Goal: Task Accomplishment & Management: Manage account settings

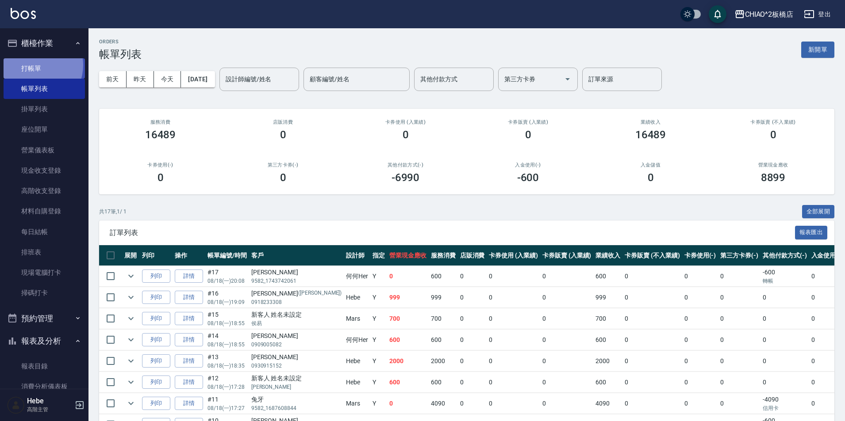
click at [35, 65] on link "打帳單" at bounding box center [44, 68] width 81 height 20
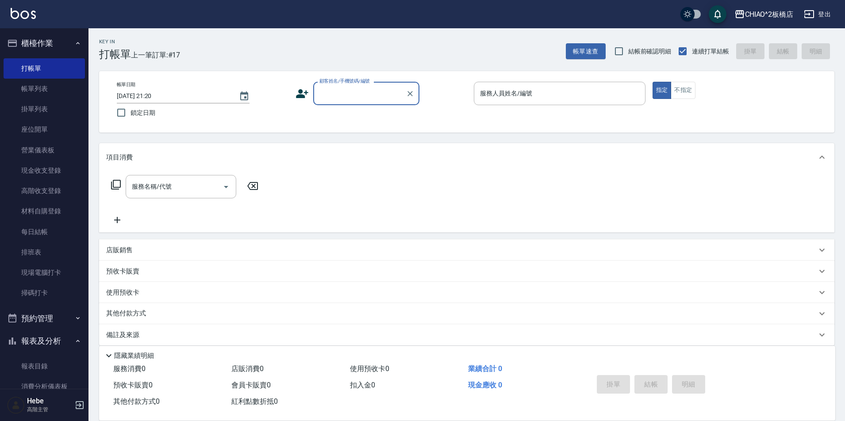
click at [339, 92] on input "顧客姓名/手機號碼/編號" at bounding box center [359, 93] width 85 height 15
type input "8"
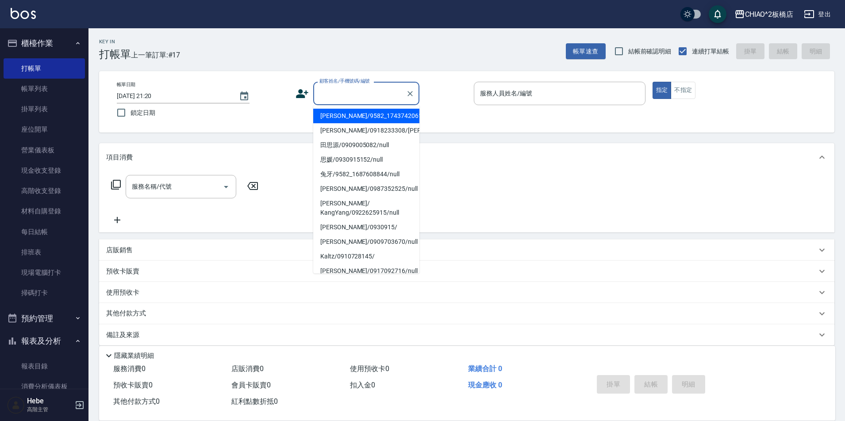
type input "0"
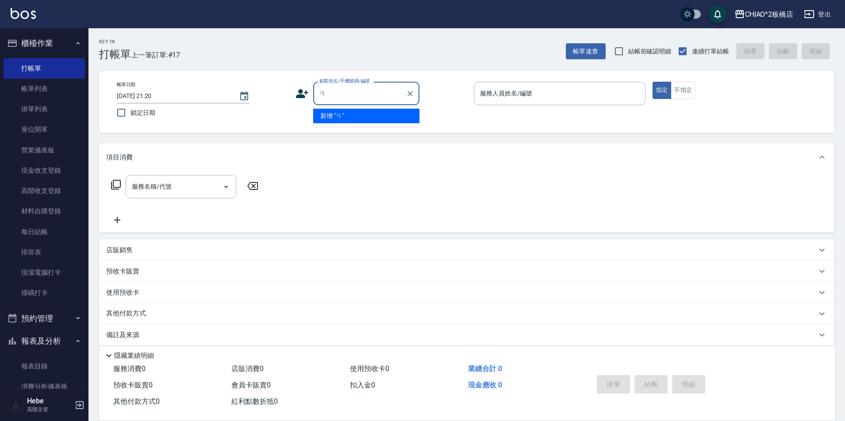
type input "[PERSON_NAME]"
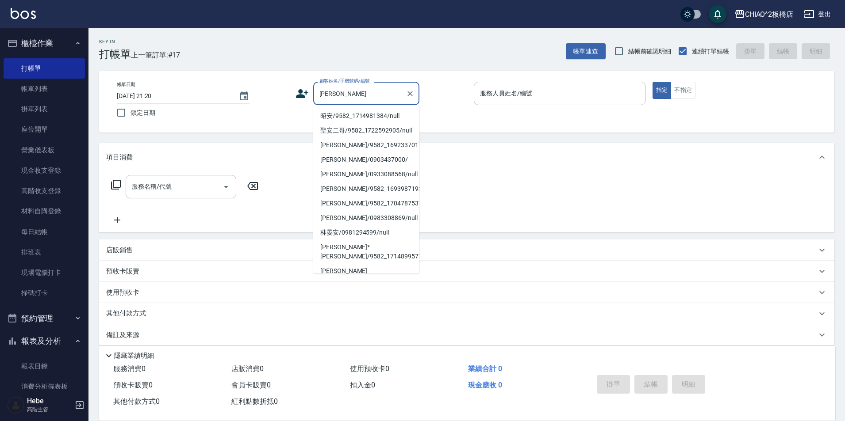
click at [344, 94] on input "[PERSON_NAME]" at bounding box center [359, 93] width 85 height 15
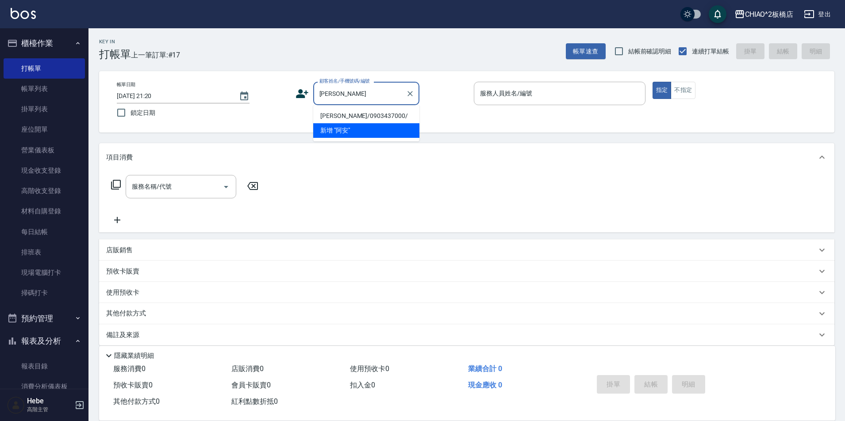
click at [356, 114] on li "[PERSON_NAME]/0903437000/" at bounding box center [366, 116] width 106 height 15
type input "[PERSON_NAME]/0903437000/"
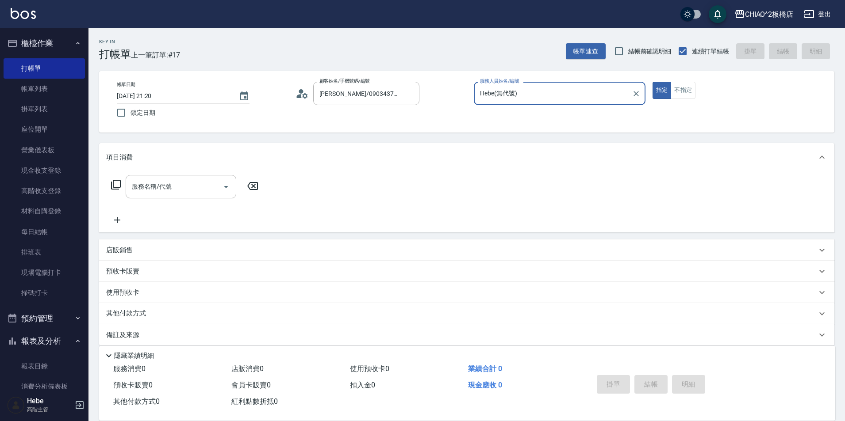
type input "Hebe(無代號)"
click at [171, 186] on input "服務名稱/代號" at bounding box center [174, 186] width 89 height 15
click at [168, 313] on span "入金可用餘額: 0" at bounding box center [169, 314] width 38 height 6
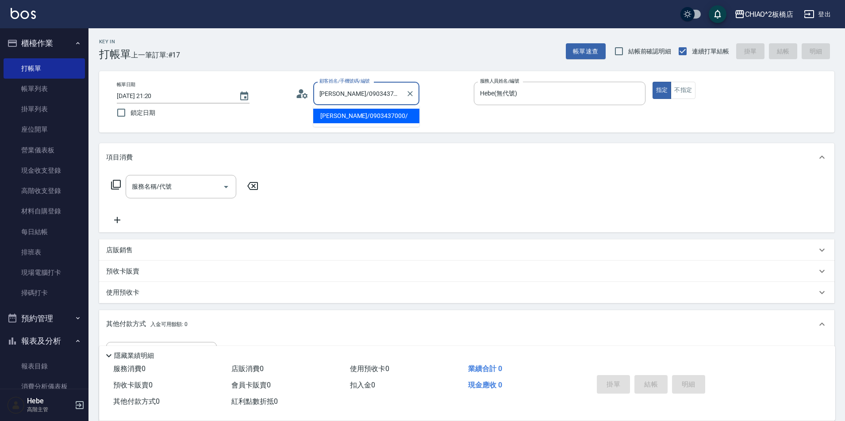
click at [359, 97] on input "[PERSON_NAME]/0903437000/" at bounding box center [359, 93] width 85 height 15
type input "03437000/"
drag, startPoint x: 371, startPoint y: 96, endPoint x: 300, endPoint y: 88, distance: 70.7
click at [300, 88] on div "顧客姓名/手機號碼/編號 03437000/ 顧客姓名/手機號碼/編號" at bounding box center [381, 93] width 172 height 23
type input "[PERSON_NAME]"
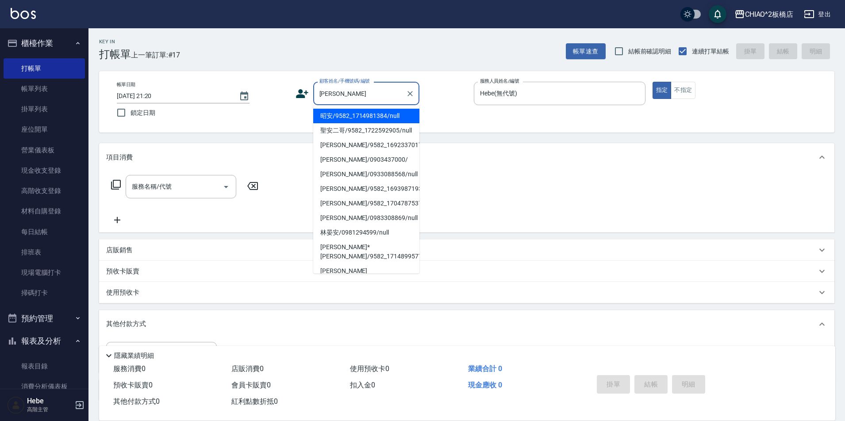
click at [328, 95] on input "[PERSON_NAME]" at bounding box center [359, 93] width 85 height 15
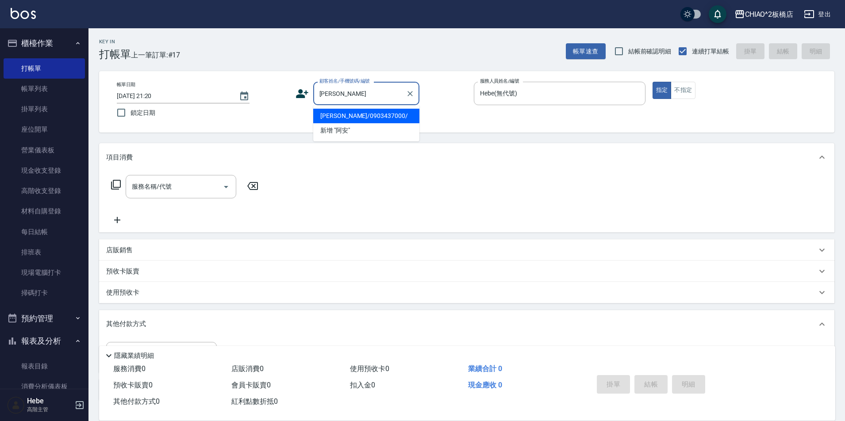
click at [365, 117] on li "[PERSON_NAME]/0903437000/" at bounding box center [366, 116] width 106 height 15
type input "[PERSON_NAME]/0903437000/"
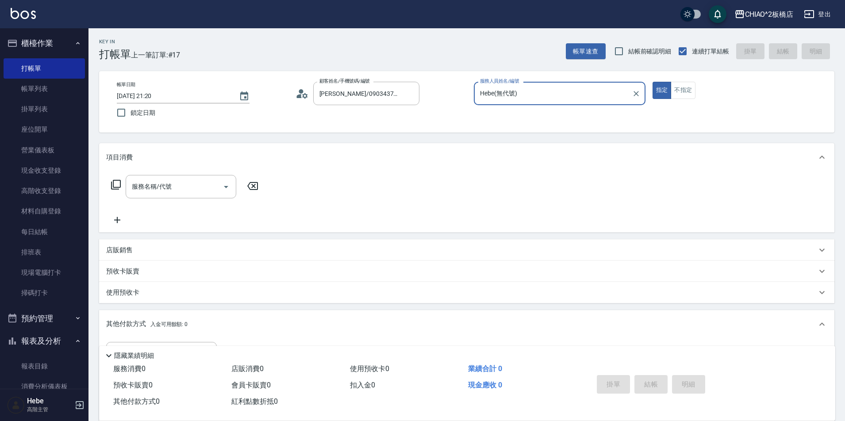
click at [306, 98] on icon at bounding box center [301, 93] width 13 height 13
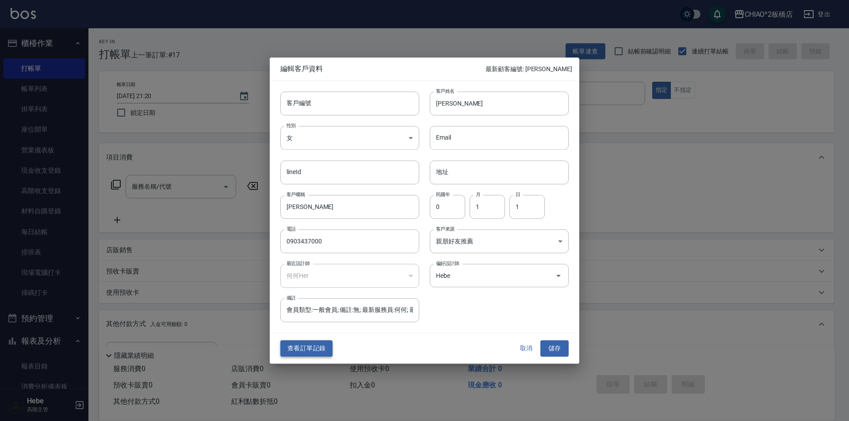
click at [308, 347] on button "查看訂單記錄" at bounding box center [306, 349] width 52 height 16
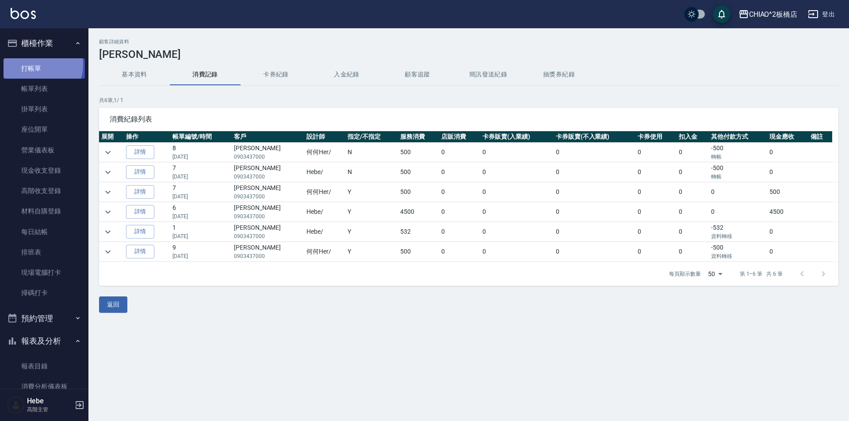
click at [37, 65] on link "打帳單" at bounding box center [44, 68] width 81 height 20
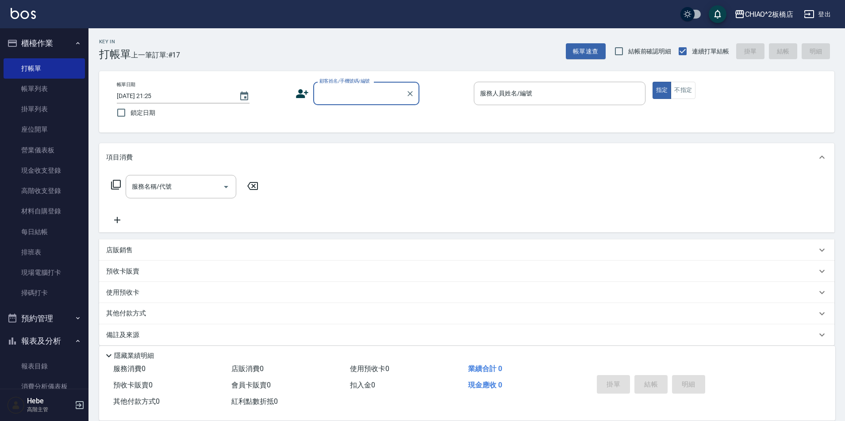
click at [337, 87] on input "顧客姓名/手機號碼/編號" at bounding box center [359, 93] width 85 height 15
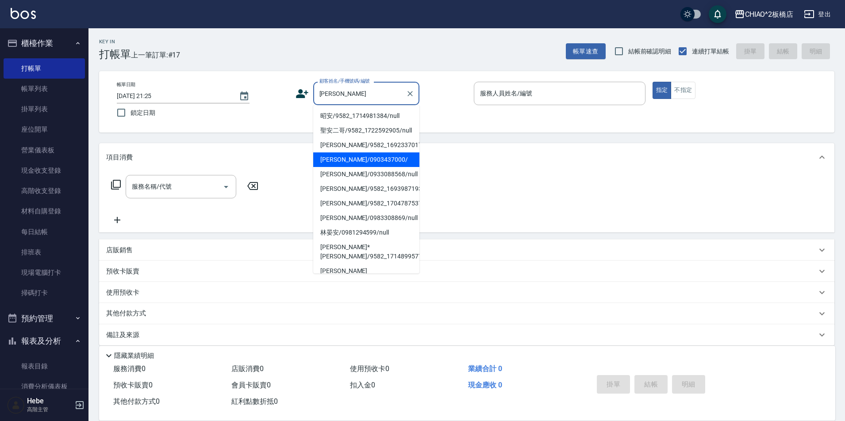
click at [362, 166] on li "[PERSON_NAME]/0903437000/" at bounding box center [366, 160] width 106 height 15
type input "[PERSON_NAME]/0903437000/"
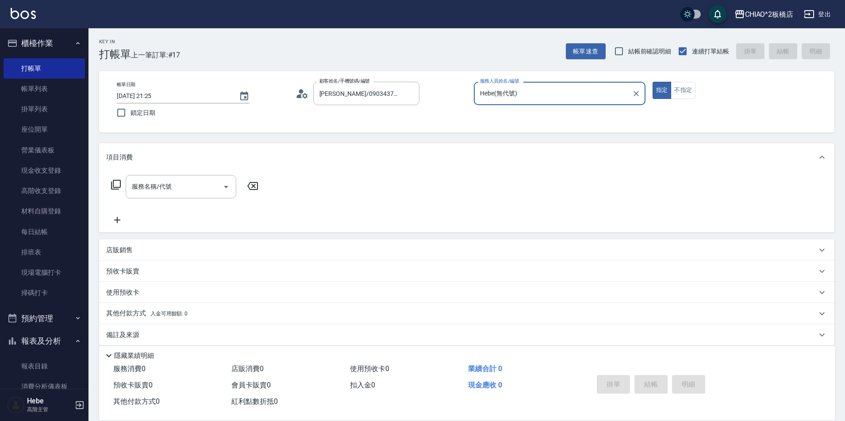
type input "Hebe(無代號)"
click at [177, 314] on span "入金可用餘額: 0" at bounding box center [169, 314] width 38 height 6
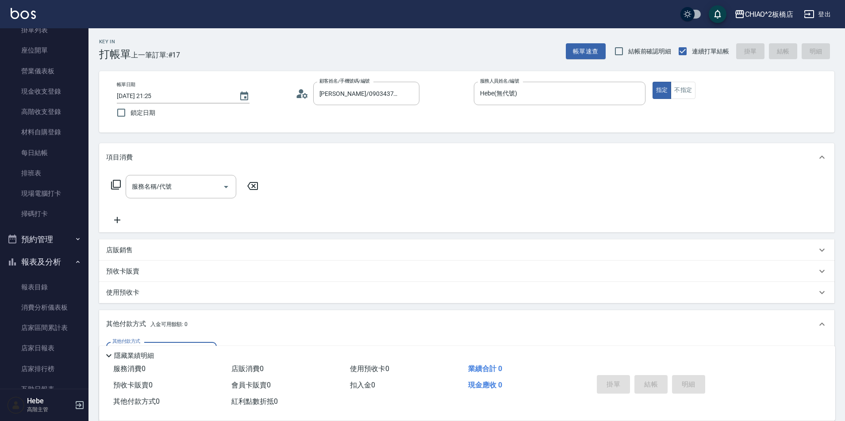
scroll to position [88, 0]
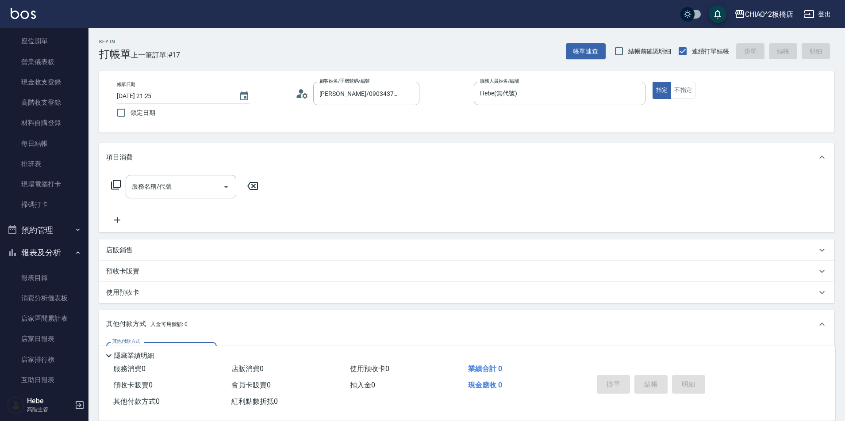
click at [38, 228] on button "預約管理" at bounding box center [44, 230] width 81 height 23
click at [43, 318] on button "報表及分析" at bounding box center [44, 321] width 81 height 23
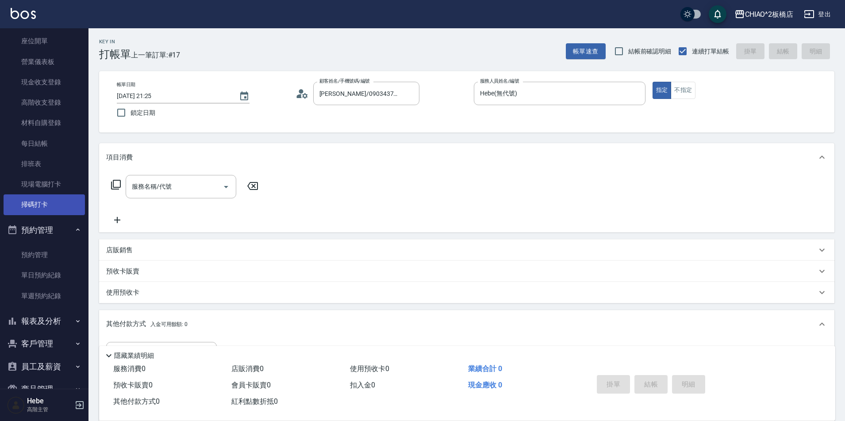
scroll to position [157, 0]
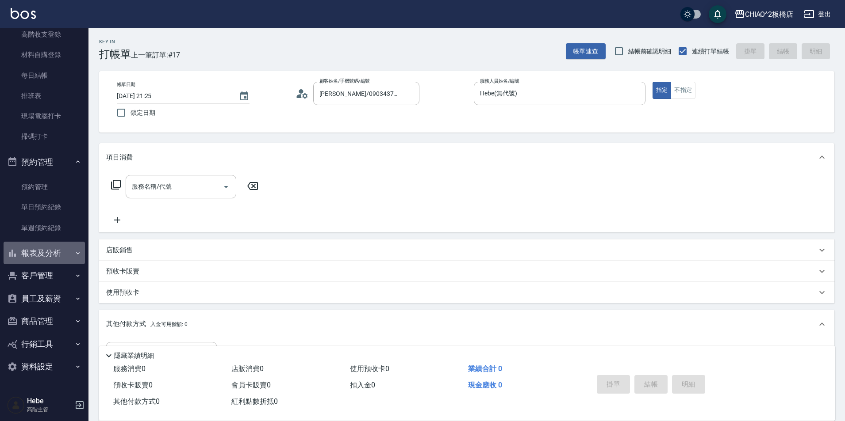
click at [44, 252] on button "報表及分析" at bounding box center [44, 253] width 81 height 23
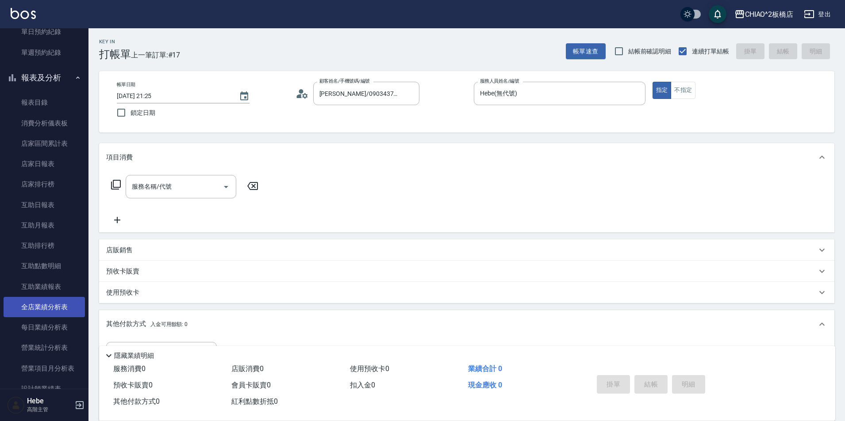
scroll to position [466, 0]
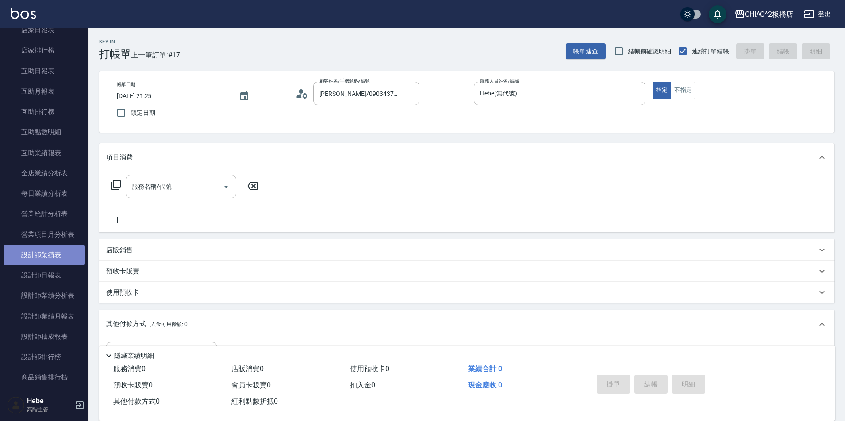
click at [47, 256] on link "設計師業績表" at bounding box center [44, 255] width 81 height 20
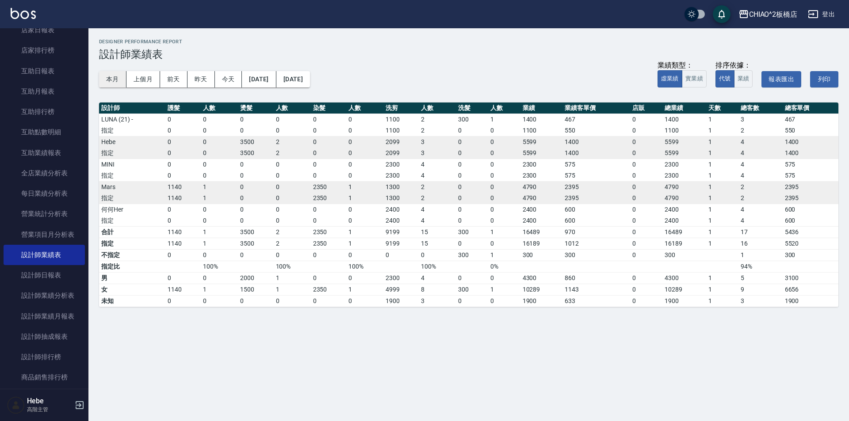
click at [112, 81] on button "本月" at bounding box center [112, 79] width 27 height 16
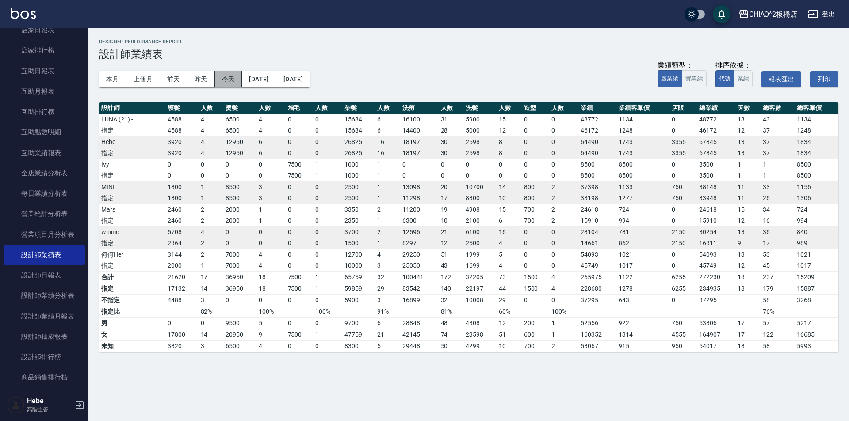
click at [232, 77] on button "今天" at bounding box center [228, 79] width 27 height 16
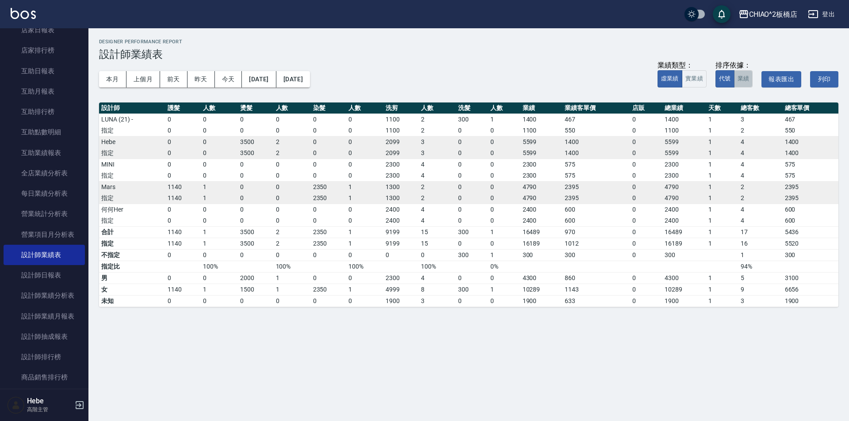
click at [745, 77] on button "業績" at bounding box center [743, 78] width 19 height 17
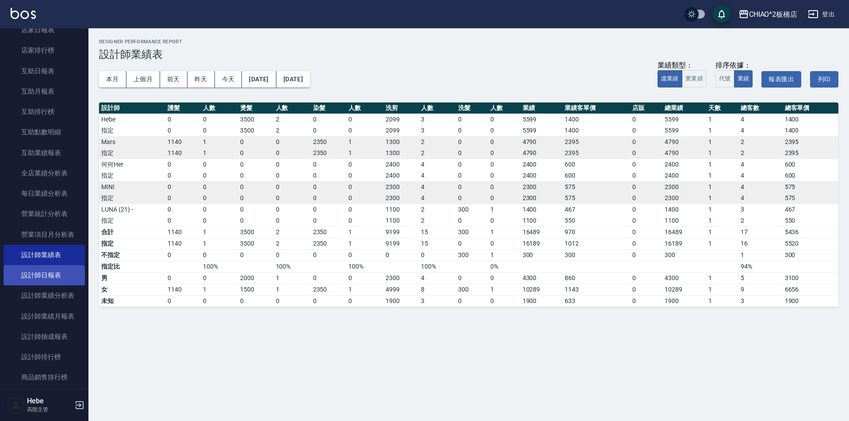
click at [49, 276] on link "設計師日報表" at bounding box center [44, 275] width 81 height 20
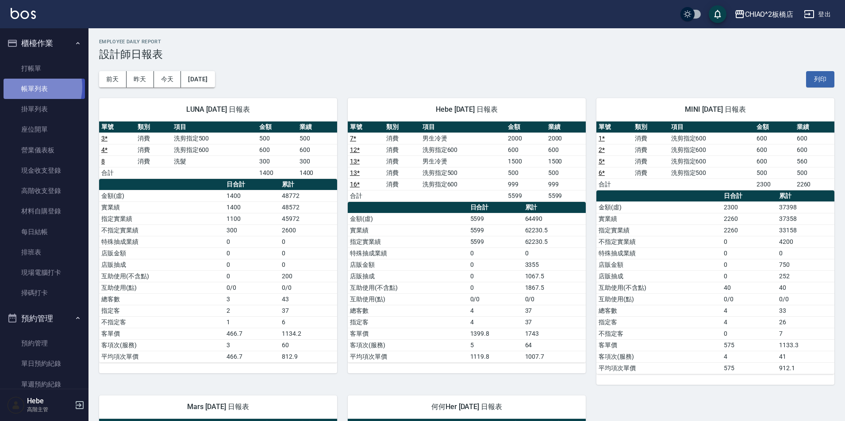
click at [28, 87] on link "帳單列表" at bounding box center [44, 89] width 81 height 20
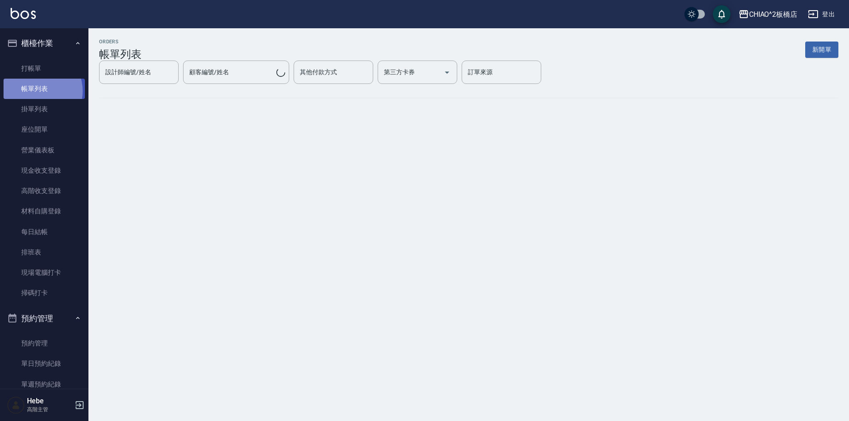
click at [36, 91] on link "帳單列表" at bounding box center [44, 89] width 81 height 20
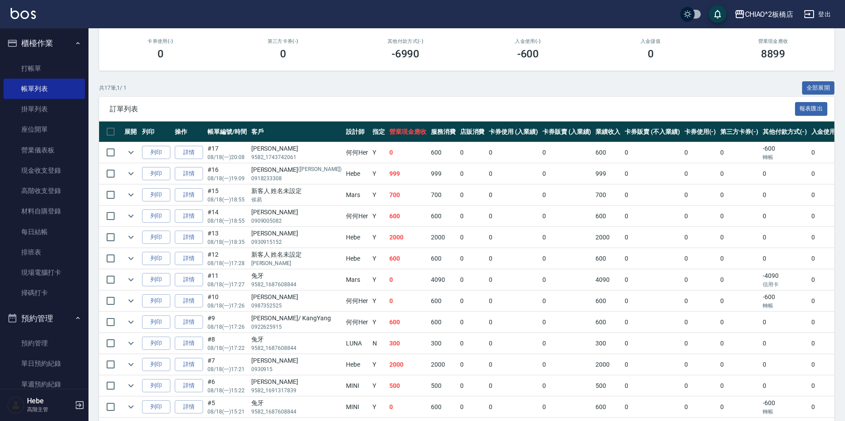
scroll to position [177, 0]
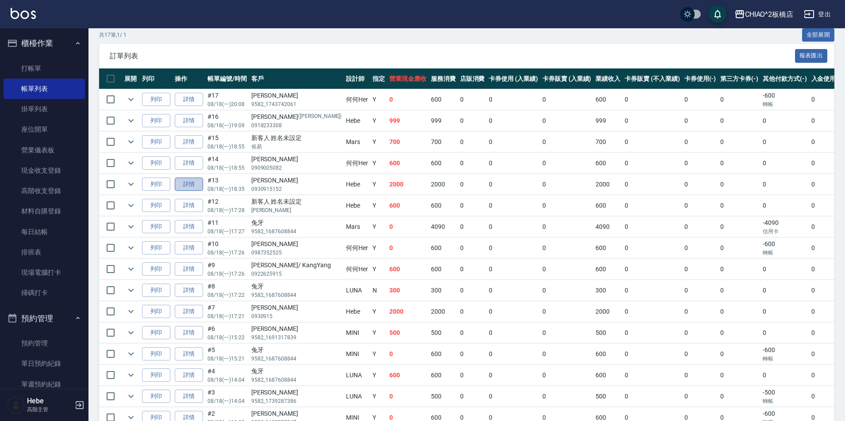
click at [195, 184] on link "詳情" at bounding box center [189, 185] width 28 height 14
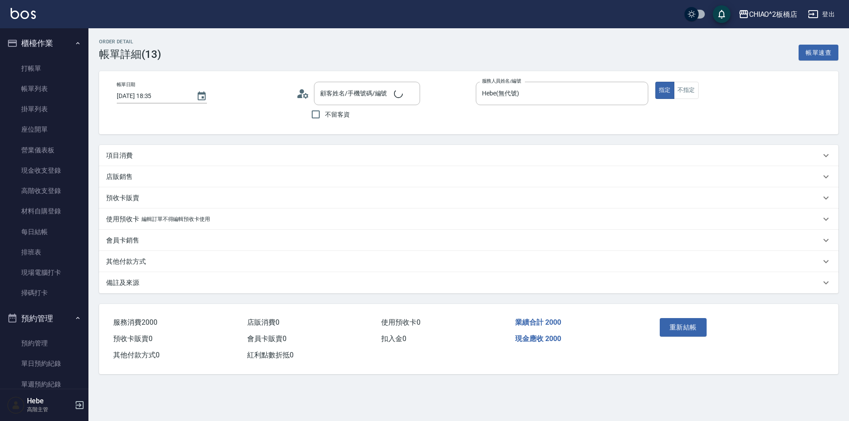
type input "[DATE] 18:35"
type input "Hebe(無代號)"
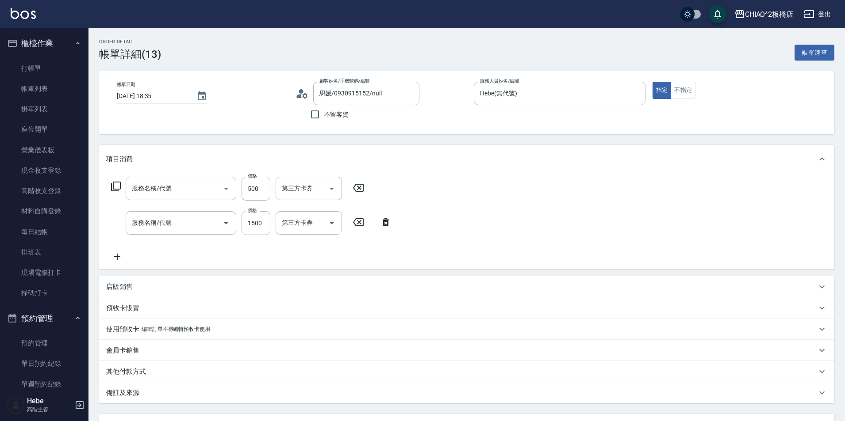
type input "思媛/0930915152/null"
type input "洗剪指定500(96681)"
type input "男生冷燙(96688)"
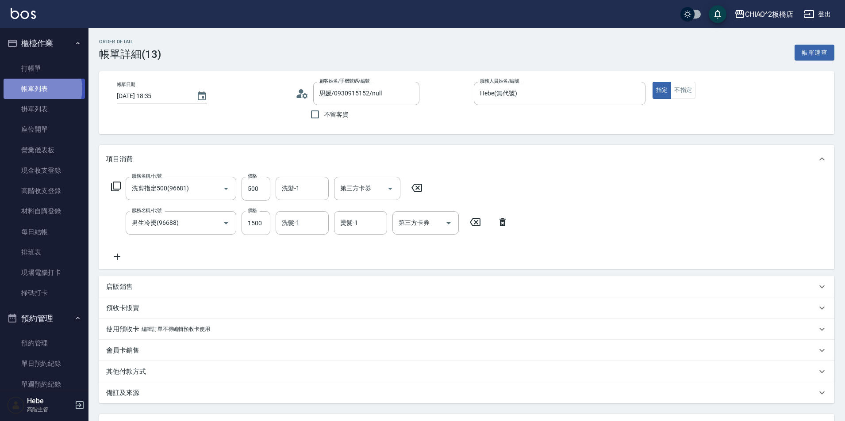
click at [37, 89] on link "帳單列表" at bounding box center [44, 89] width 81 height 20
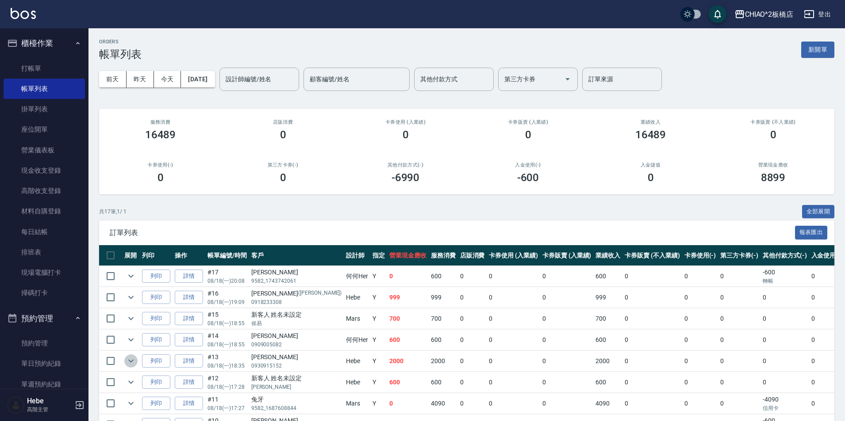
click at [130, 360] on icon "expand row" at bounding box center [131, 361] width 11 height 11
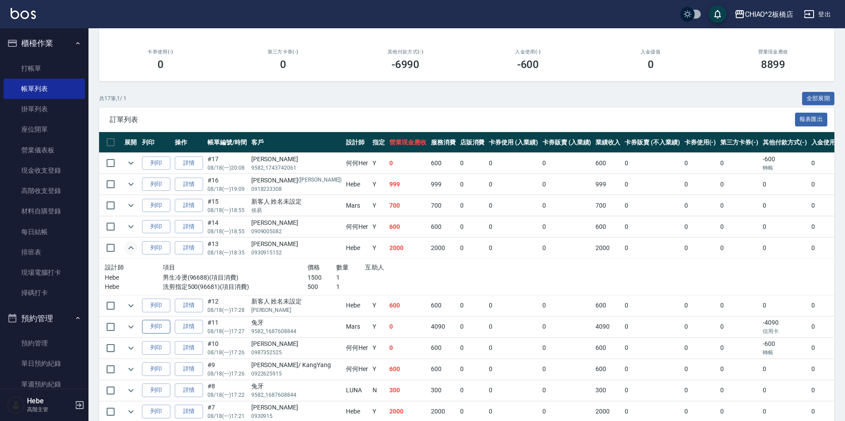
scroll to position [133, 0]
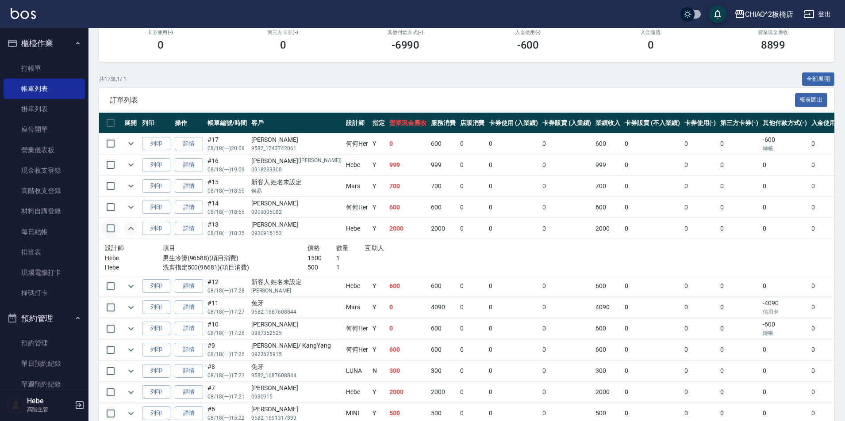
click at [109, 229] on input "checkbox" at bounding box center [110, 228] width 19 height 19
checkbox input "true"
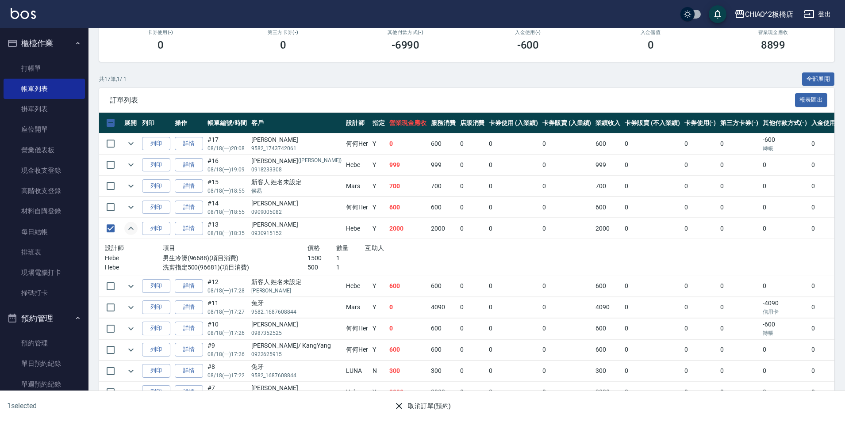
click at [414, 406] on button "取消訂單(預約)" at bounding box center [422, 406] width 64 height 16
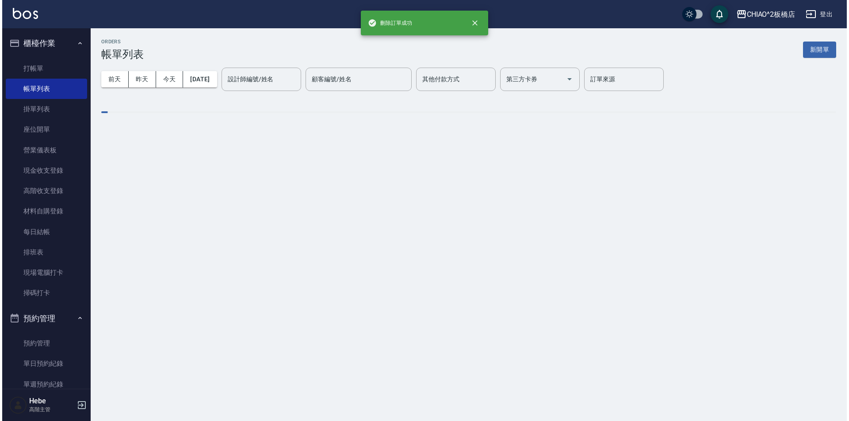
scroll to position [0, 0]
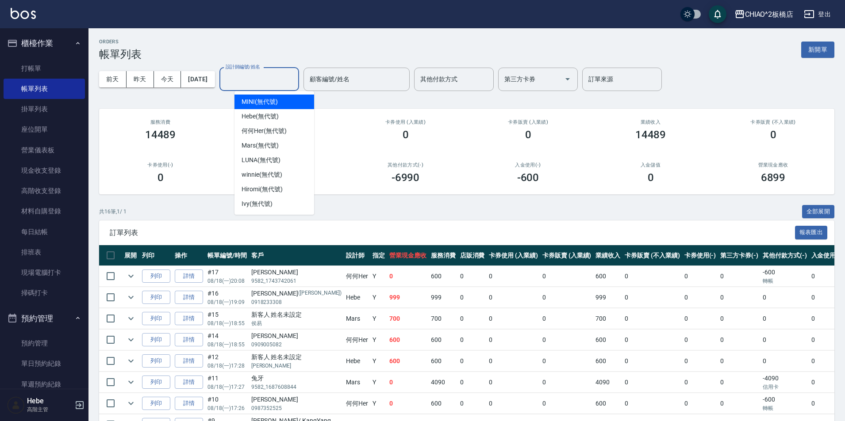
click at [255, 76] on input "設計師編號/姓名" at bounding box center [259, 79] width 72 height 15
click at [267, 114] on span "Hebe (無代號)" at bounding box center [259, 116] width 37 height 9
type input "Hebe(無代號)"
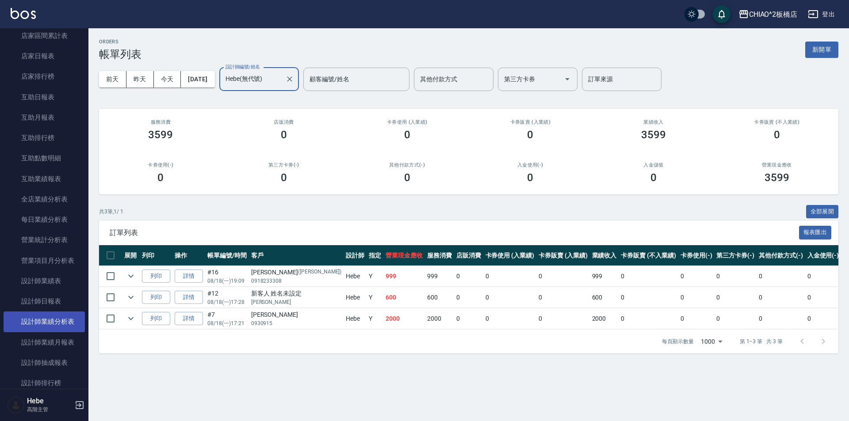
scroll to position [442, 0]
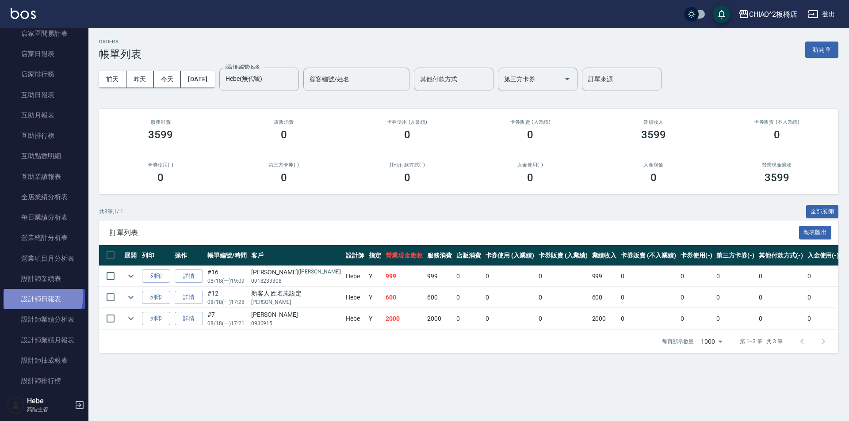
click at [40, 297] on link "設計師日報表" at bounding box center [44, 299] width 81 height 20
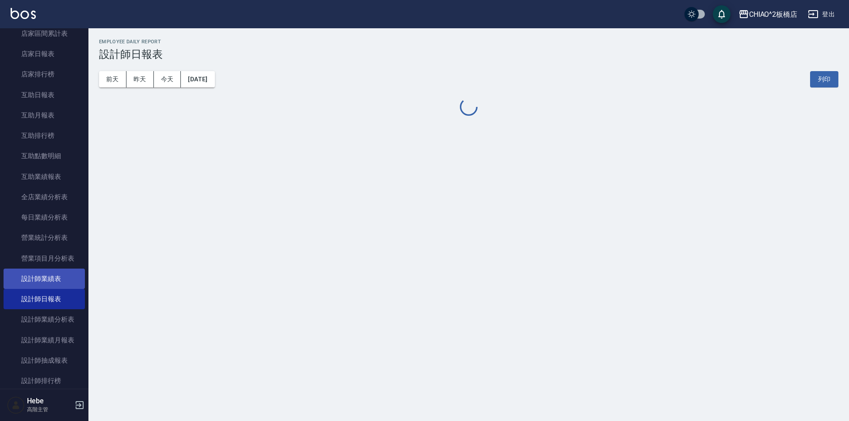
click at [49, 275] on link "設計師業績表" at bounding box center [44, 279] width 81 height 20
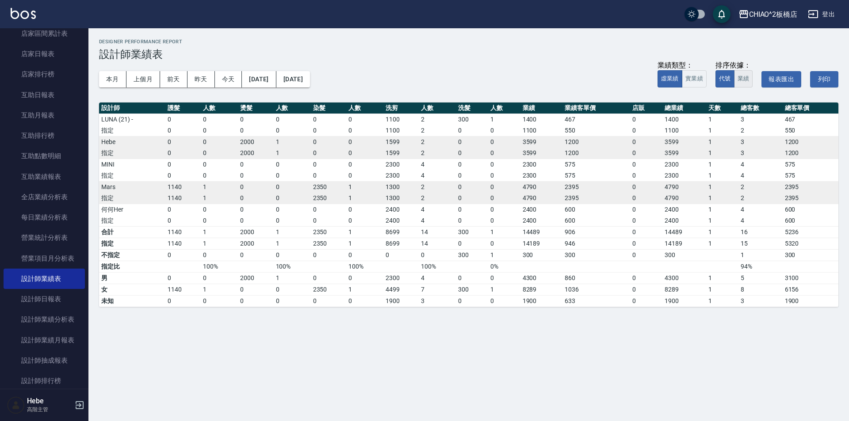
click at [744, 76] on button "業績" at bounding box center [743, 78] width 19 height 17
click at [113, 78] on button "本月" at bounding box center [112, 79] width 27 height 16
